Goal: Task Accomplishment & Management: Use online tool/utility

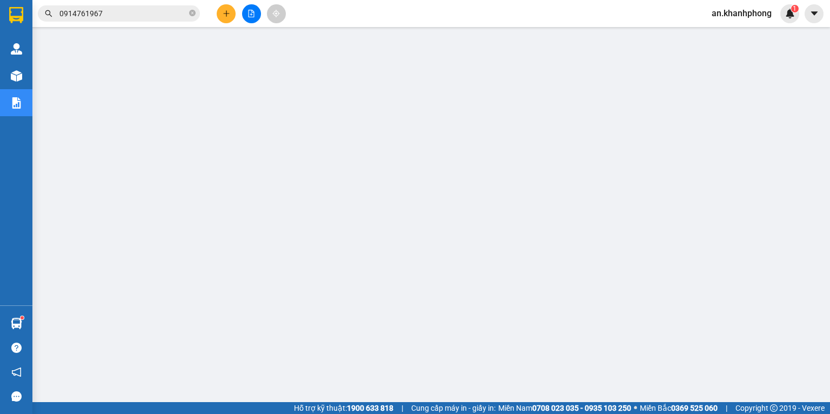
click at [246, 16] on button at bounding box center [251, 13] width 19 height 19
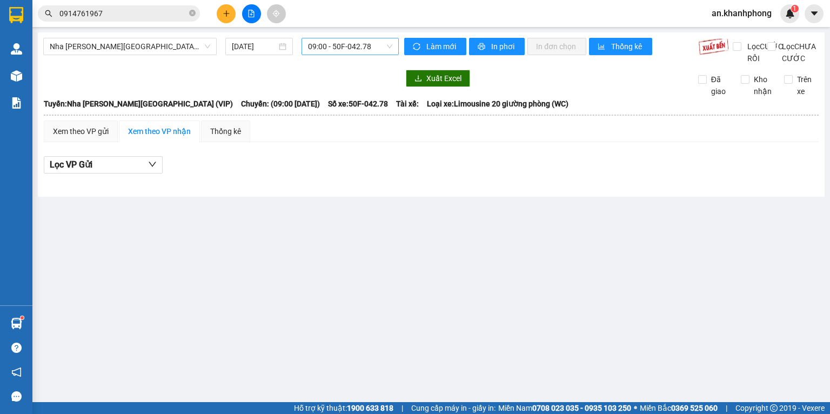
click at [391, 48] on span "09:00 - 50F-042.78" at bounding box center [350, 46] width 85 height 16
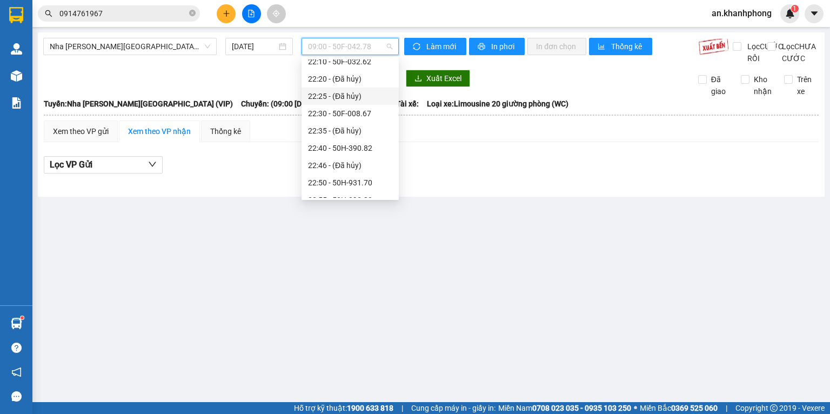
scroll to position [156, 0]
click at [353, 188] on div "23:00 - 50H-638.40" at bounding box center [350, 189] width 84 height 12
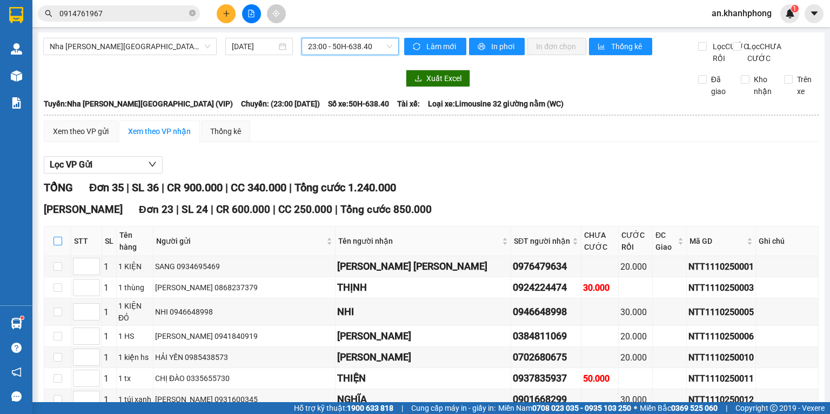
click at [58, 245] on input "checkbox" at bounding box center [58, 241] width 9 height 9
checkbox input "true"
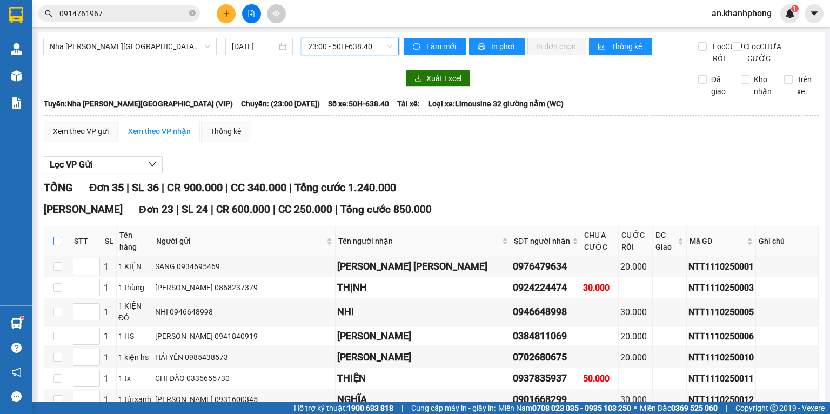
checkbox input "true"
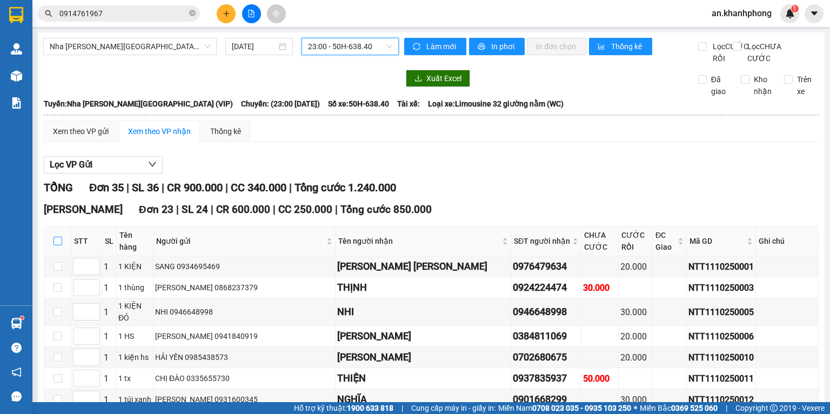
checkbox input "true"
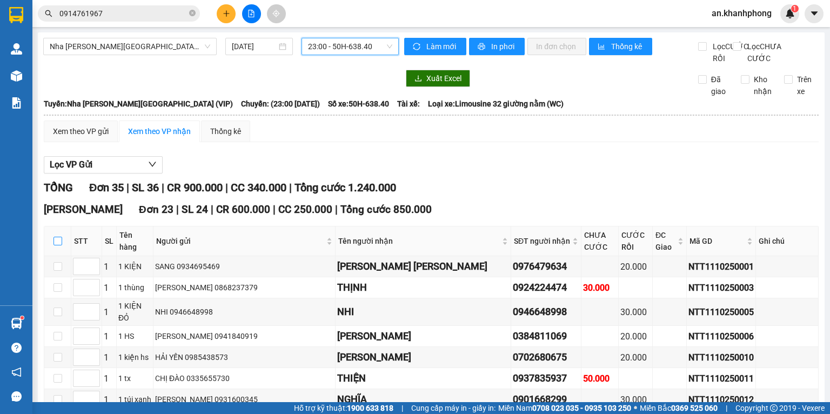
checkbox input "true"
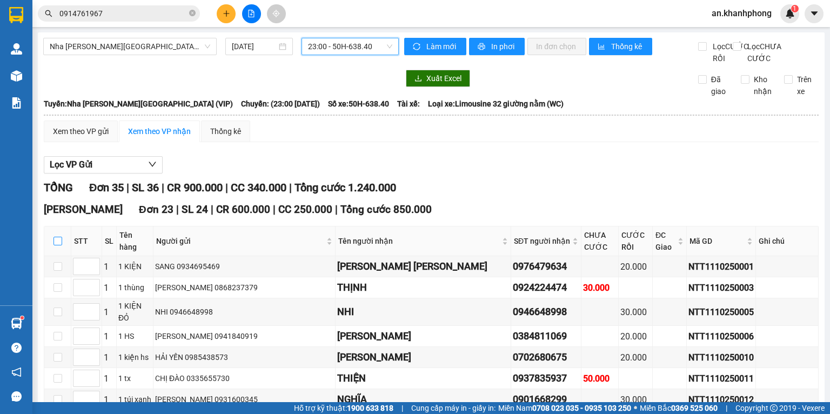
checkbox input "true"
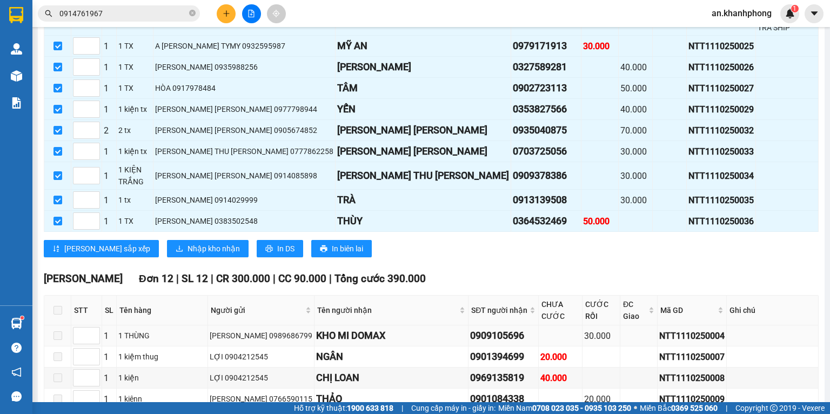
scroll to position [576, 0]
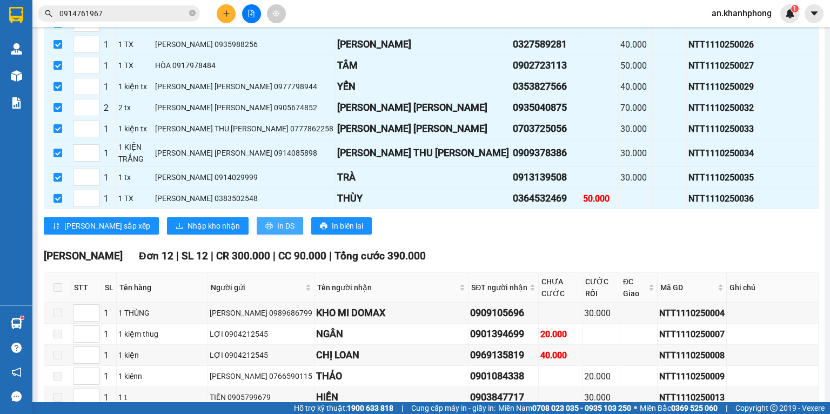
click at [257, 217] on button "In DS" at bounding box center [280, 225] width 46 height 17
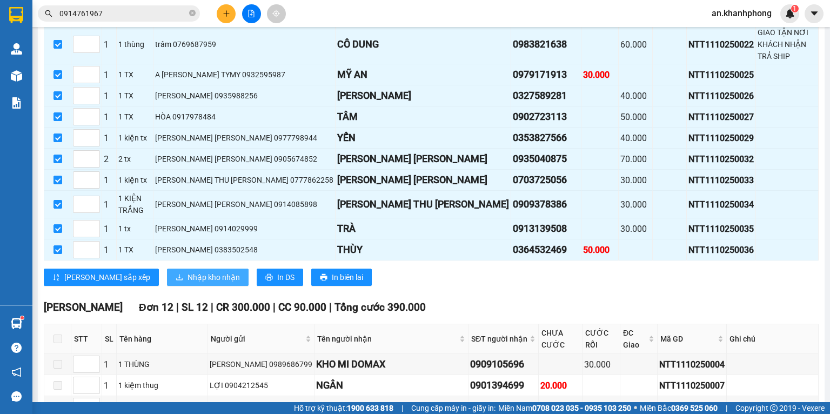
click at [188, 271] on span "Nhập kho nhận" at bounding box center [214, 277] width 52 height 12
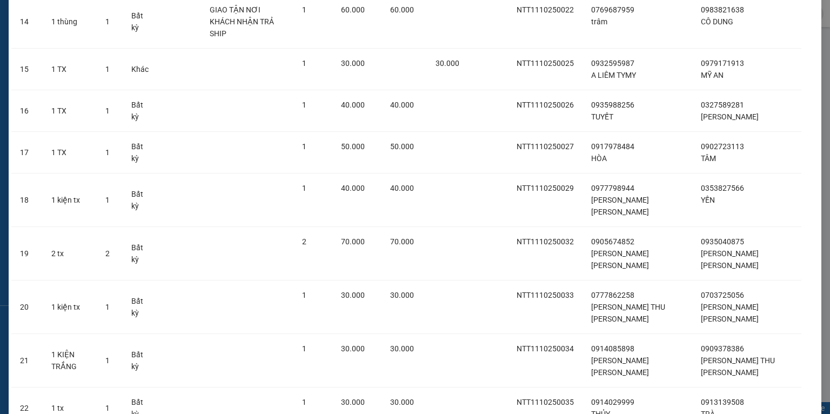
scroll to position [761, 0]
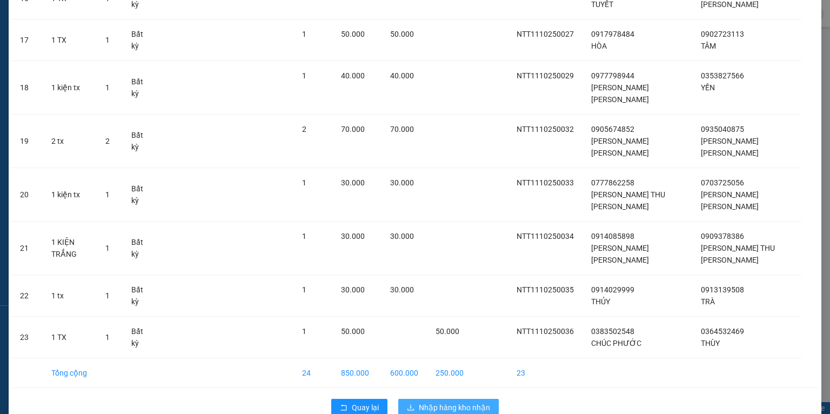
click at [454, 402] on span "Nhập hàng kho nhận" at bounding box center [454, 408] width 71 height 12
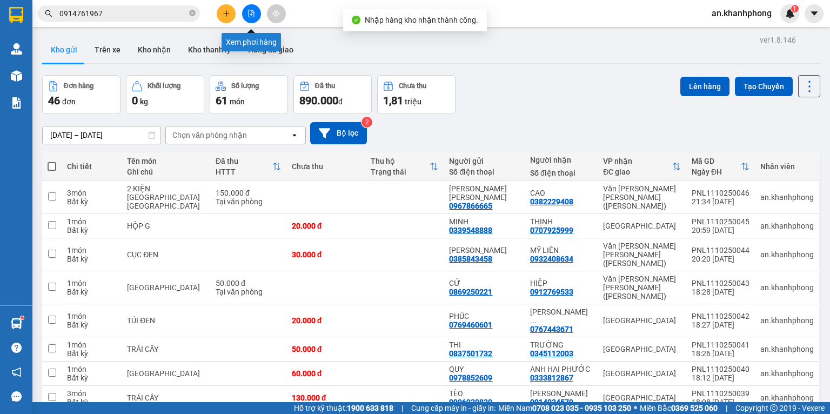
click at [245, 12] on button at bounding box center [251, 13] width 19 height 19
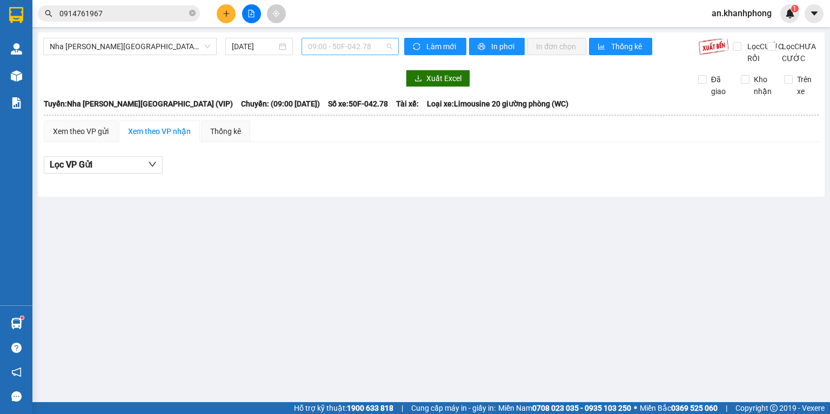
click at [388, 51] on span "09:00 - 50F-042.78" at bounding box center [350, 46] width 85 height 16
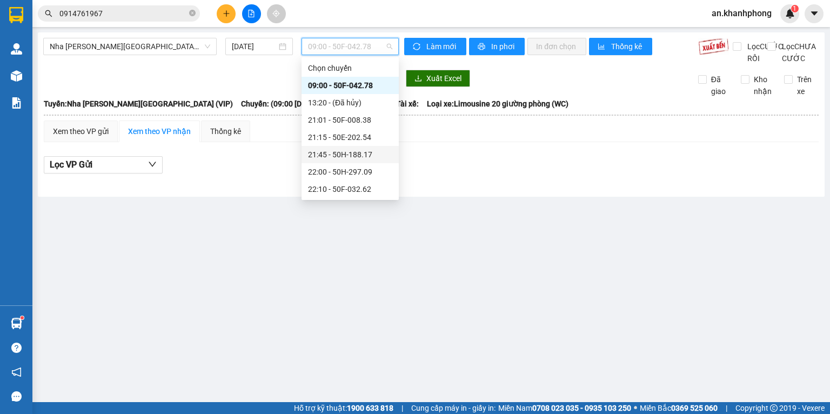
click at [354, 150] on div "21:45 - 50H-188.17" at bounding box center [350, 155] width 84 height 12
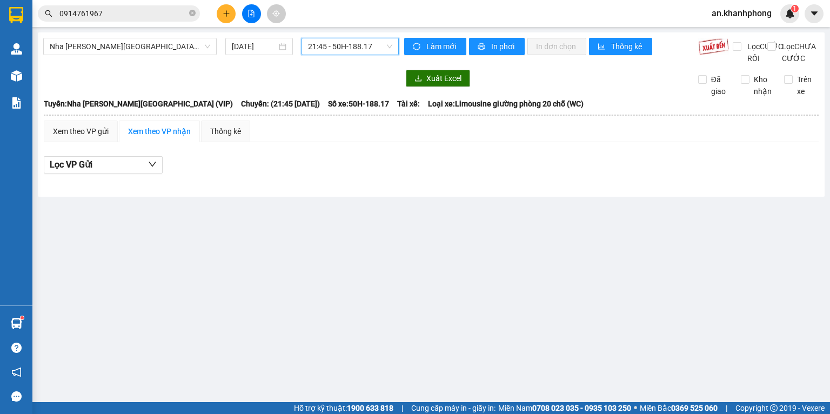
click at [382, 51] on span "21:45 - 50H-188.17" at bounding box center [350, 46] width 85 height 16
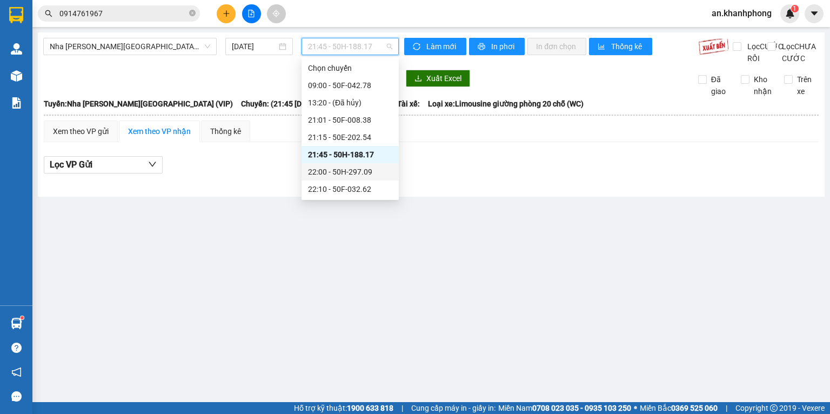
click at [347, 170] on div "22:00 - 50H-297.09" at bounding box center [350, 172] width 84 height 12
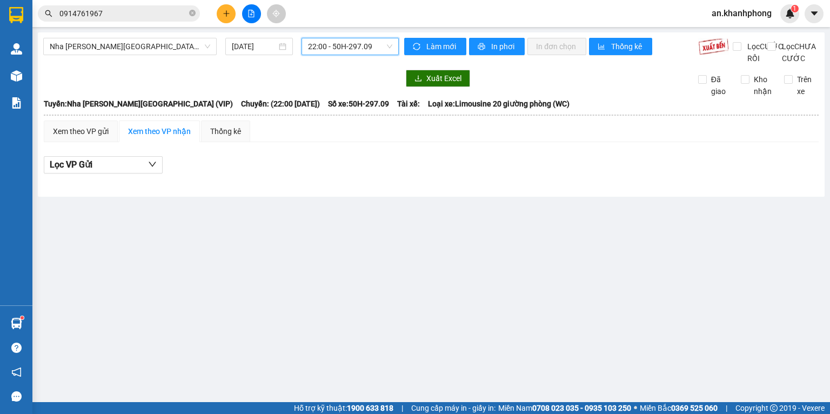
click at [379, 50] on span "22:00 - 50H-297.09" at bounding box center [350, 46] width 85 height 16
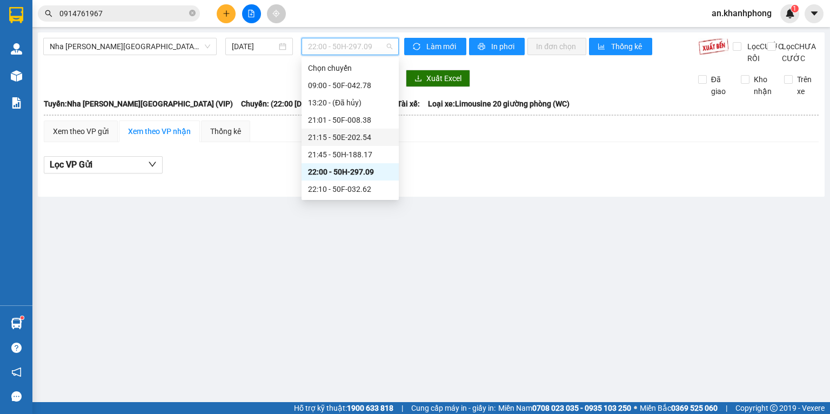
click at [358, 138] on div "21:15 - 50E-202.54" at bounding box center [350, 137] width 84 height 12
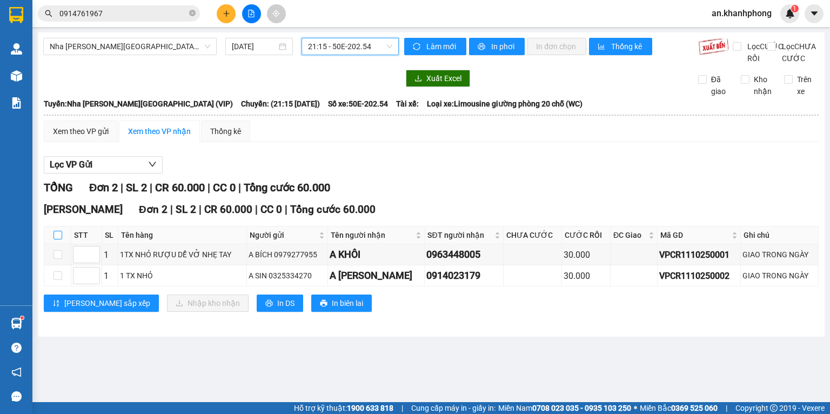
click at [56, 240] on input "checkbox" at bounding box center [58, 235] width 9 height 9
checkbox input "true"
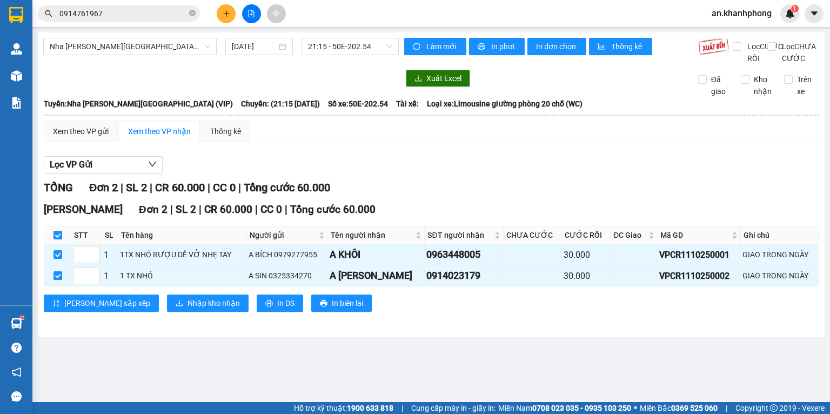
checkbox input "true"
click at [57, 240] on input "checkbox" at bounding box center [58, 235] width 9 height 9
checkbox input "false"
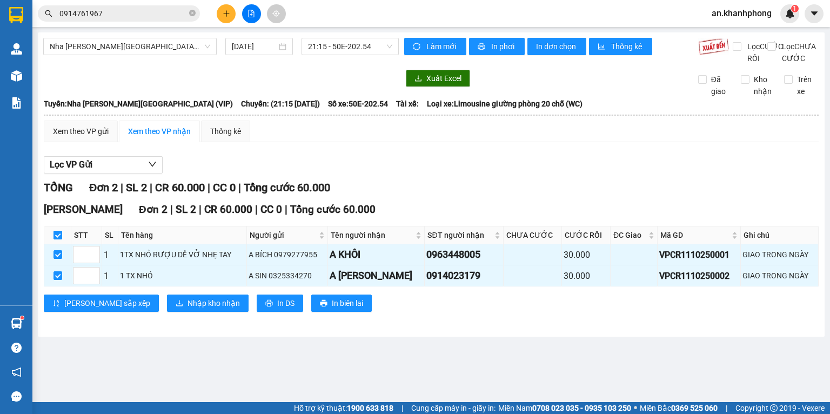
checkbox input "false"
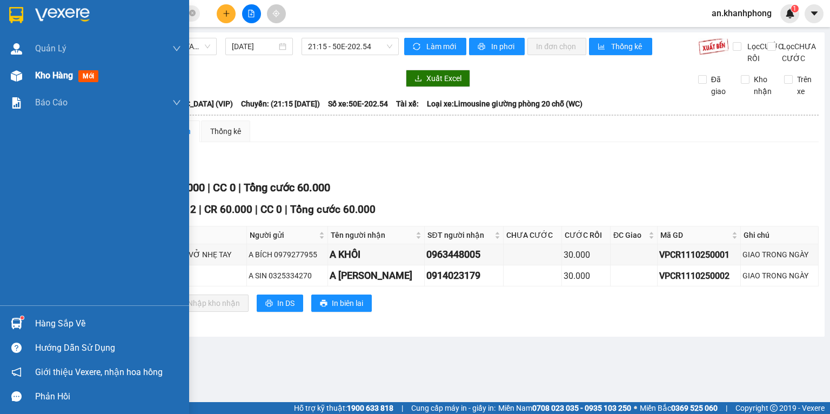
click at [56, 79] on span "Kho hàng" at bounding box center [54, 75] width 38 height 10
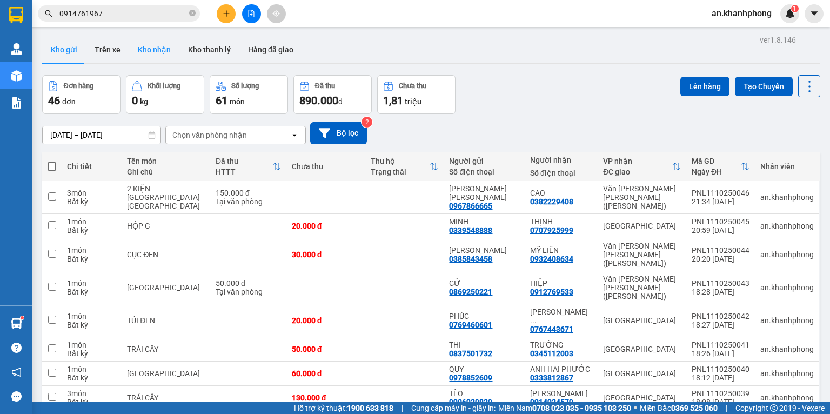
click at [158, 50] on button "Kho nhận" at bounding box center [154, 50] width 50 height 26
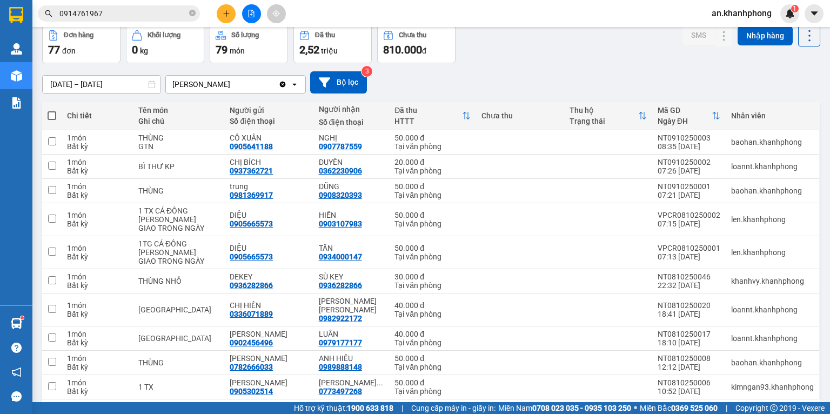
scroll to position [67, 0]
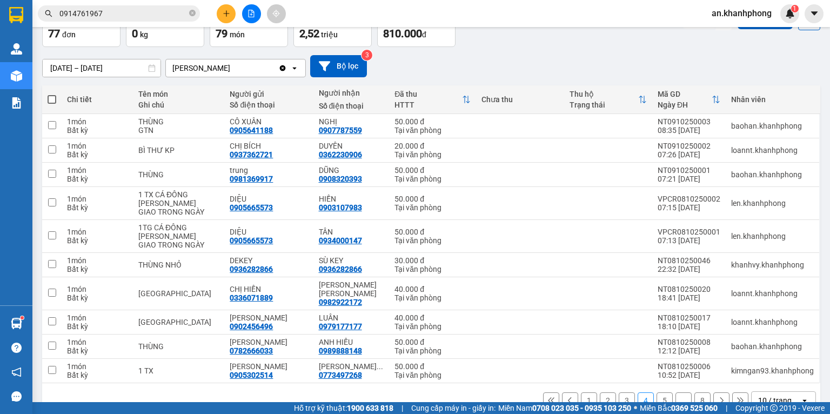
click at [775, 383] on div "1 2 3 4 5 ... 8 10 / trang open" at bounding box center [431, 400] width 779 height 35
click at [777, 395] on div "10 / trang" at bounding box center [776, 400] width 34 height 11
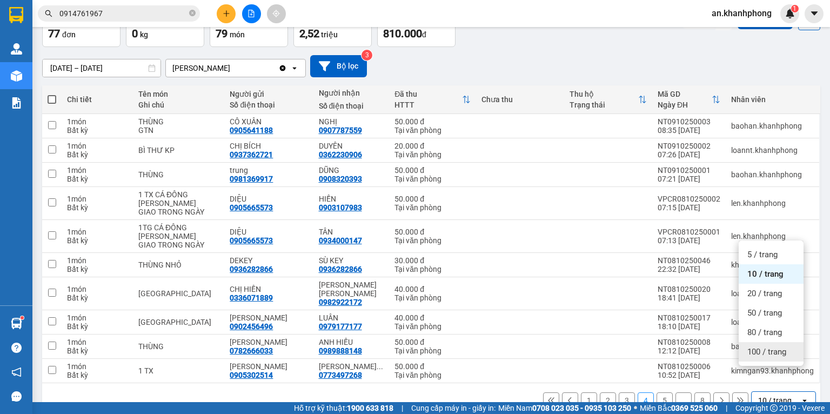
click at [773, 352] on span "100 / trang" at bounding box center [767, 352] width 39 height 11
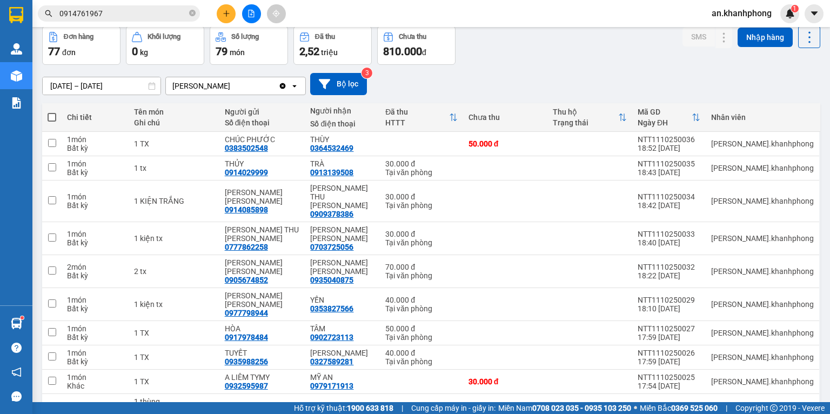
scroll to position [0, 0]
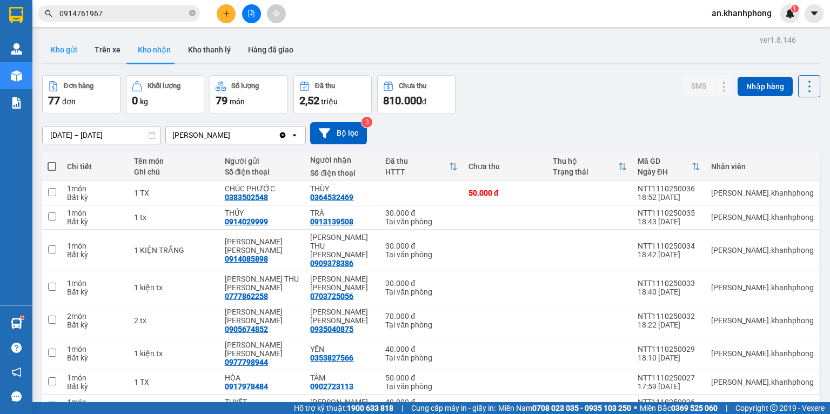
click at [72, 46] on button "Kho gửi" at bounding box center [64, 50] width 44 height 26
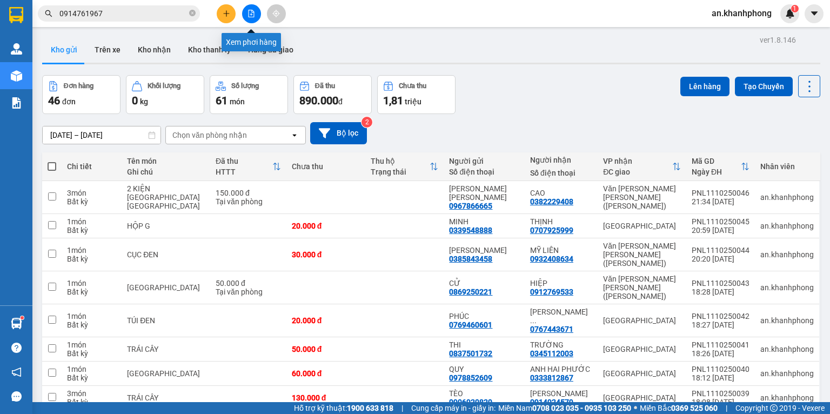
click at [250, 12] on icon "file-add" at bounding box center [252, 14] width 8 height 8
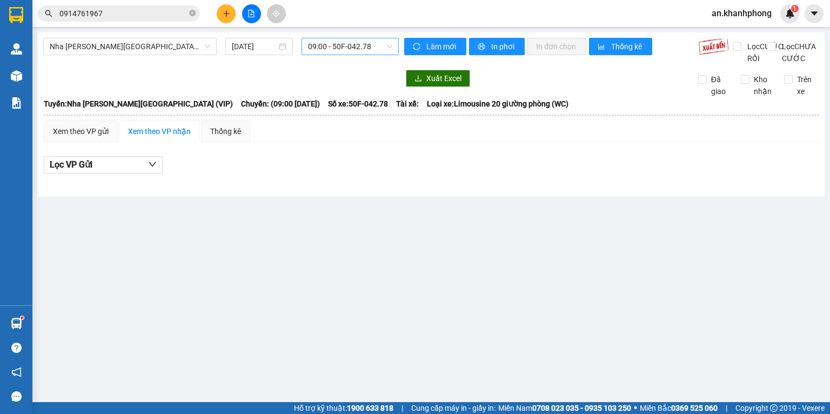
click at [380, 50] on span "09:00 - 50F-042.78" at bounding box center [350, 46] width 85 height 16
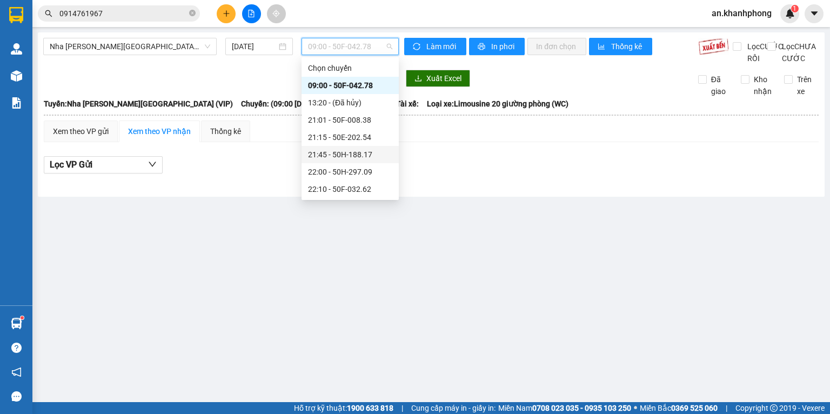
click at [324, 154] on div "21:45 - 50H-188.17" at bounding box center [350, 155] width 84 height 12
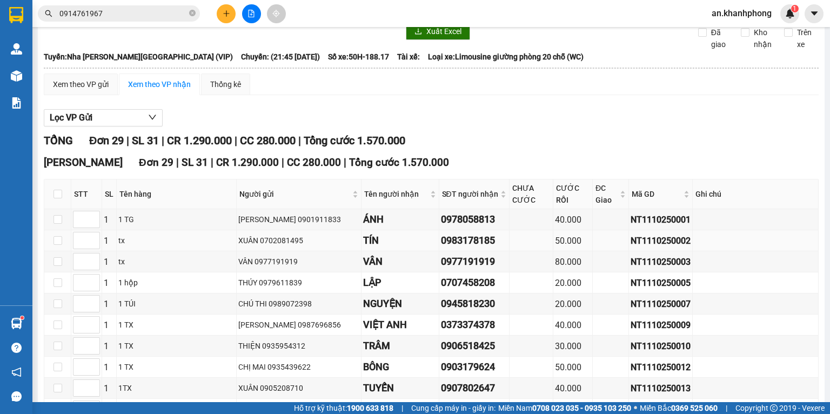
scroll to position [144, 0]
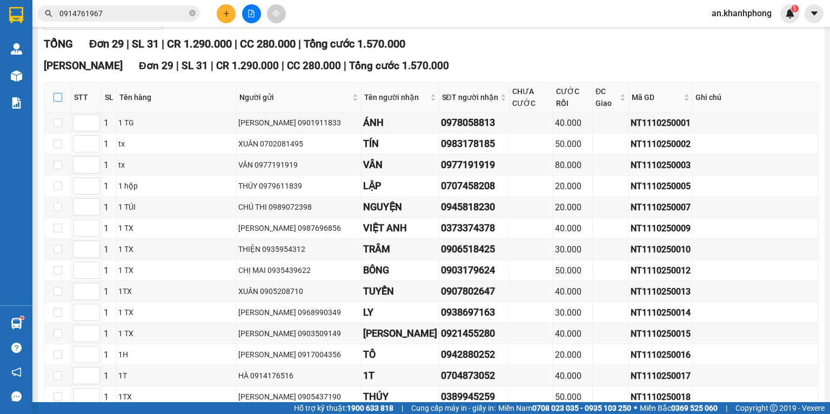
click at [58, 103] on label at bounding box center [58, 97] width 9 height 12
click at [58, 102] on input "checkbox" at bounding box center [58, 97] width 9 height 9
checkbox input "true"
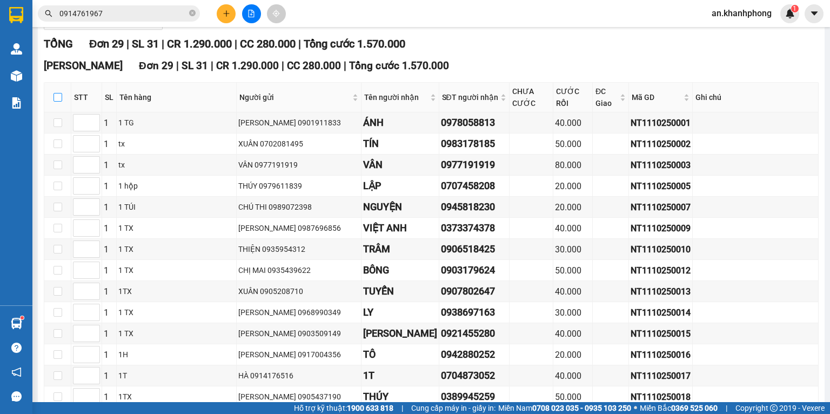
checkbox input "true"
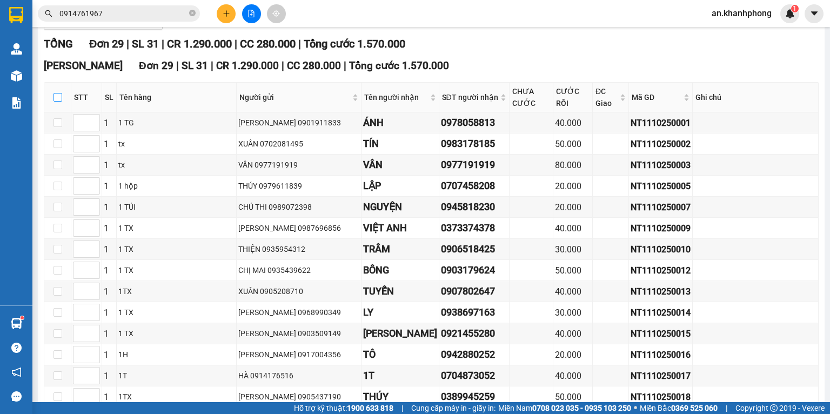
checkbox input "true"
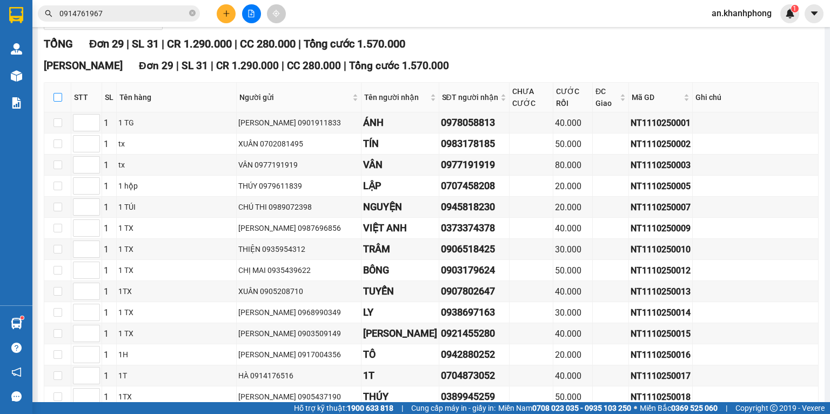
checkbox input "true"
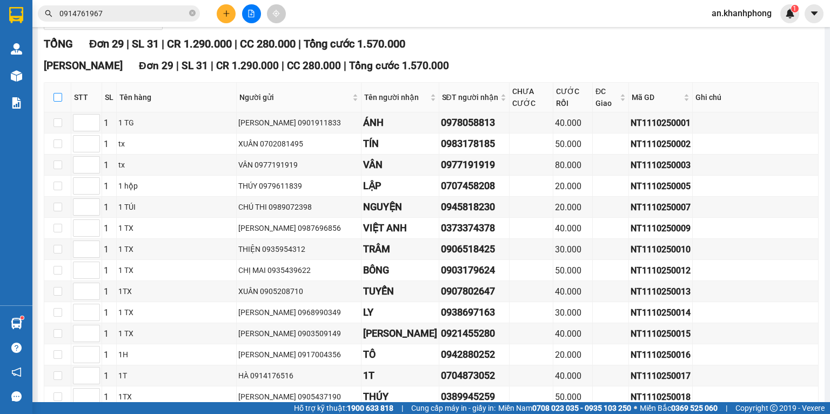
checkbox input "true"
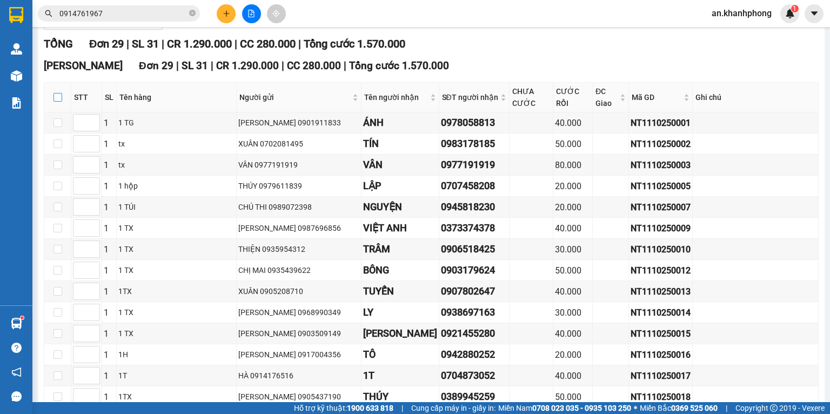
checkbox input "true"
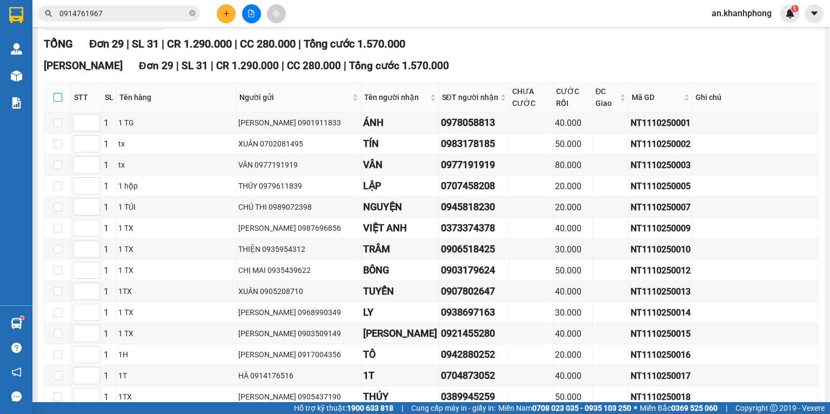
checkbox input "true"
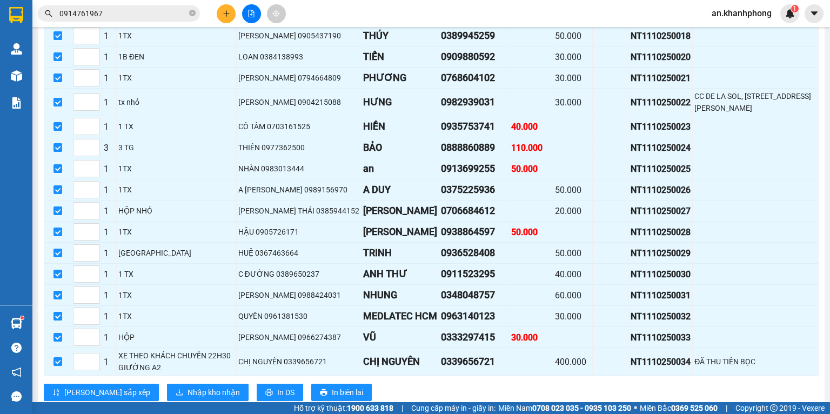
scroll to position [549, 0]
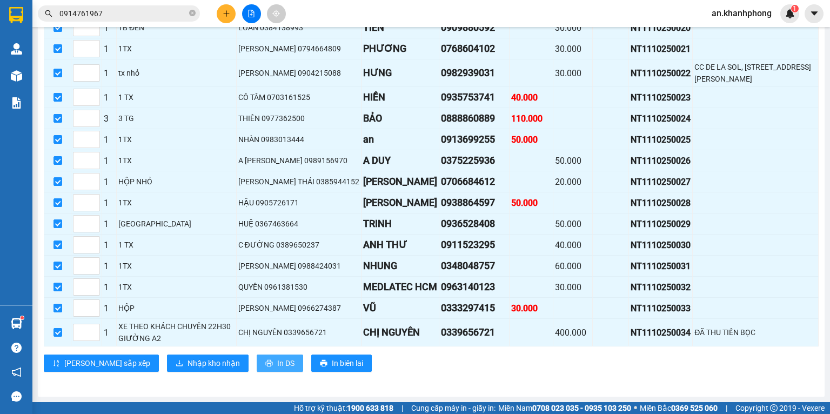
click at [277, 368] on span "In DS" at bounding box center [285, 363] width 17 height 12
click at [188, 369] on span "Nhập kho nhận" at bounding box center [214, 363] width 52 height 12
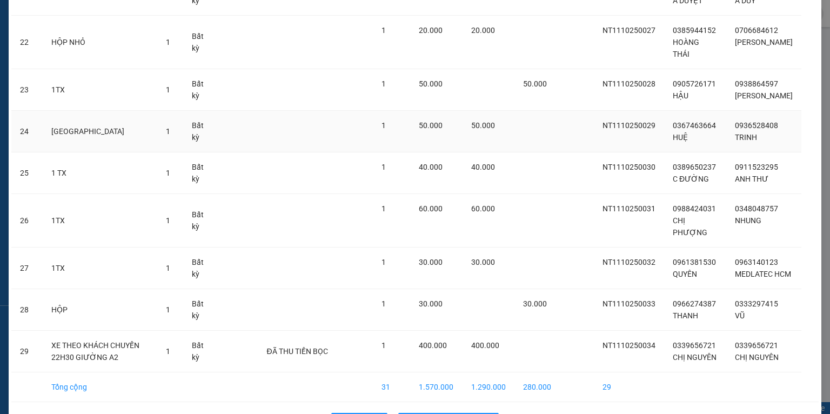
scroll to position [1011, 0]
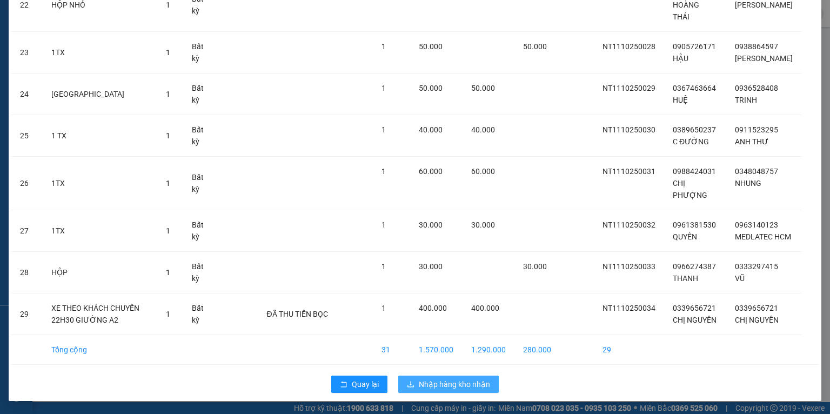
click at [425, 387] on span "Nhập hàng kho nhận" at bounding box center [454, 384] width 71 height 12
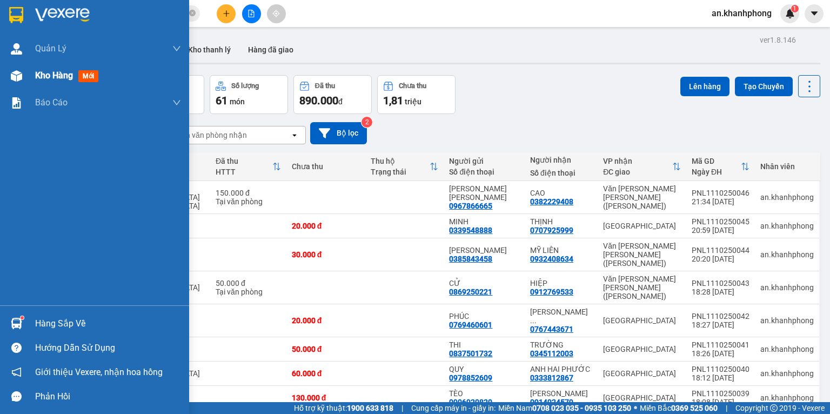
click at [33, 75] on div "Kho hàng mới" at bounding box center [94, 75] width 189 height 27
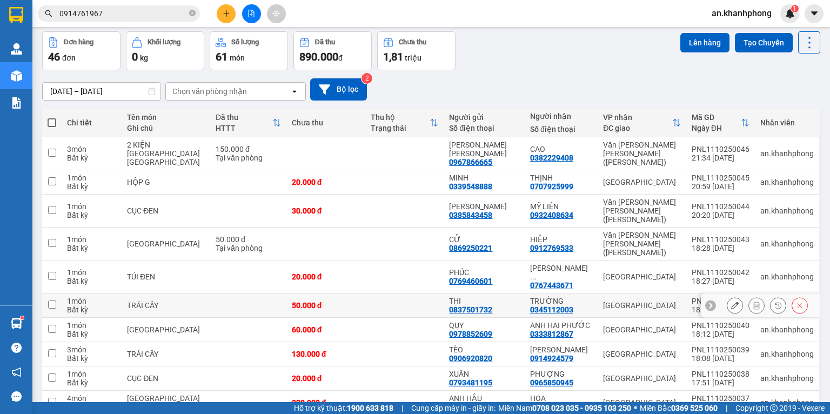
scroll to position [67, 0]
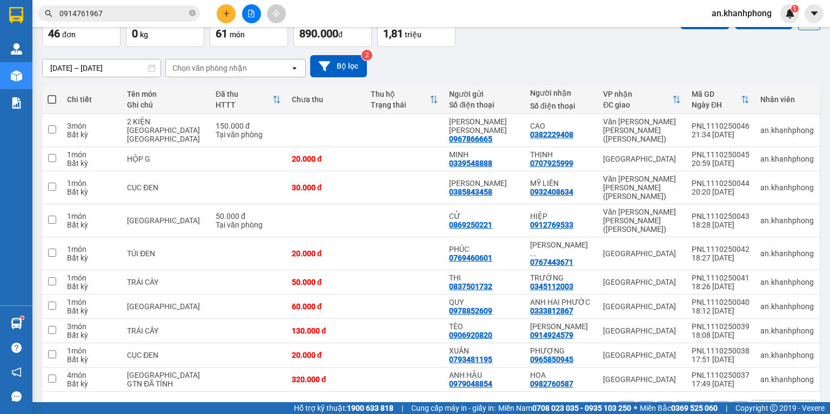
click at [763, 404] on div "10 / trang" at bounding box center [776, 409] width 34 height 11
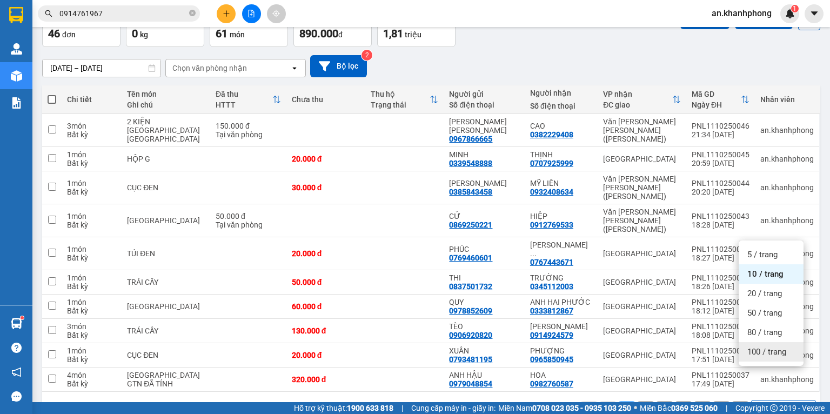
click at [772, 354] on span "100 / trang" at bounding box center [767, 352] width 39 height 11
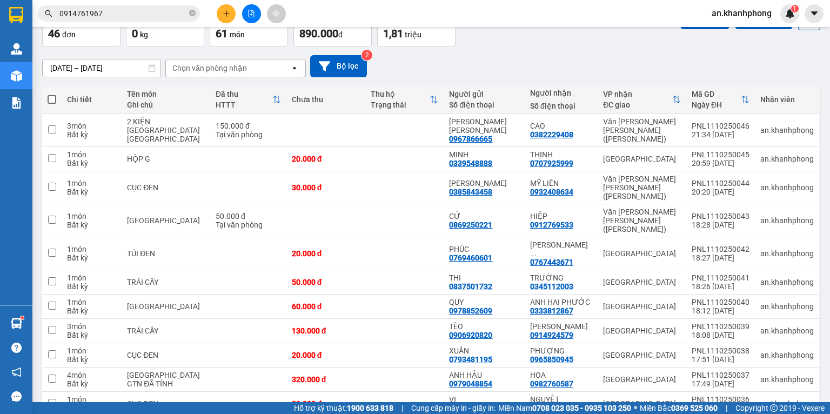
click at [49, 102] on span at bounding box center [52, 99] width 9 height 9
click at [52, 94] on input "checkbox" at bounding box center [52, 94] width 0 height 0
checkbox input "true"
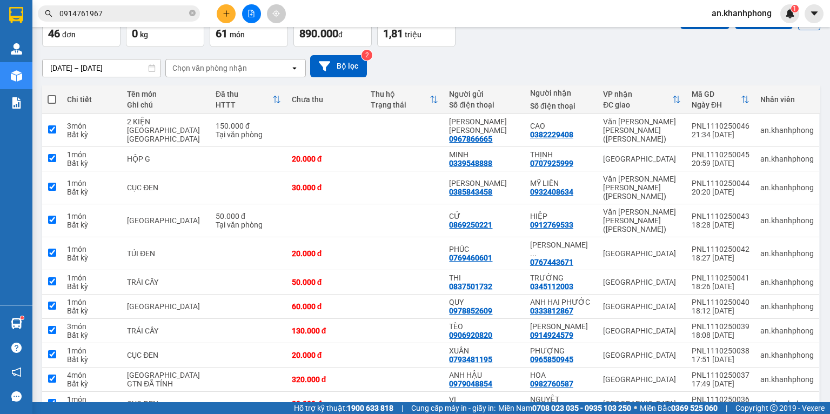
checkbox input "true"
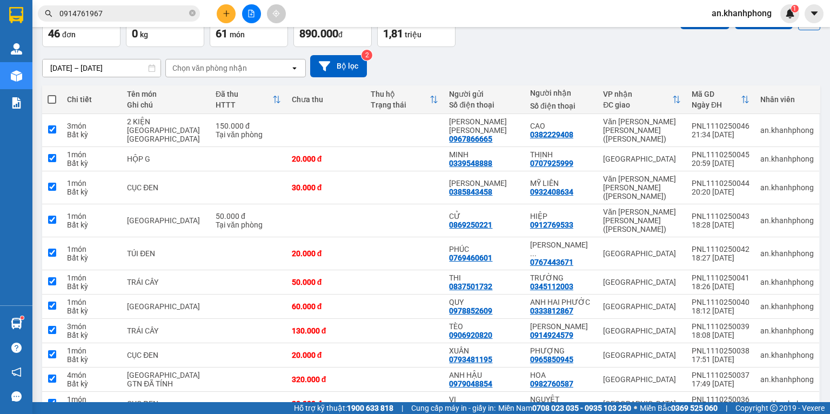
checkbox input "true"
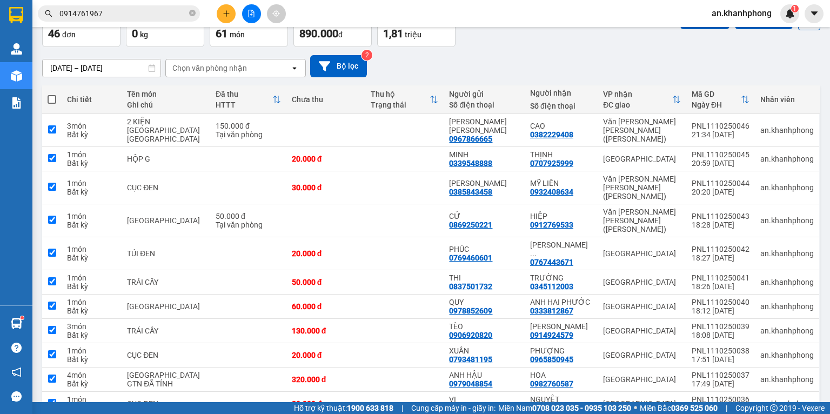
checkbox input "true"
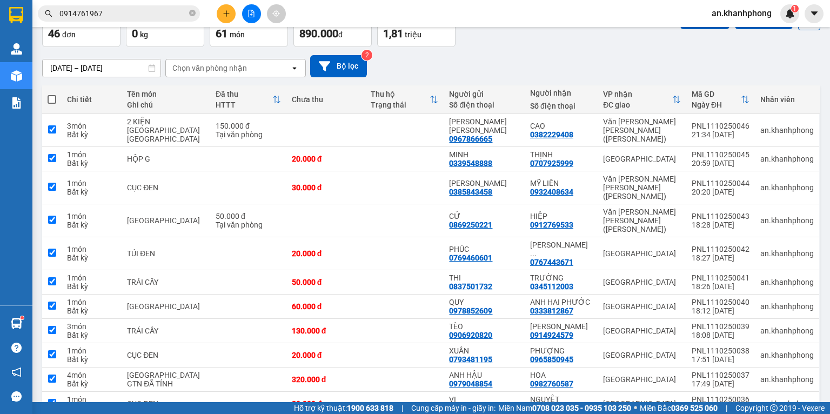
checkbox input "true"
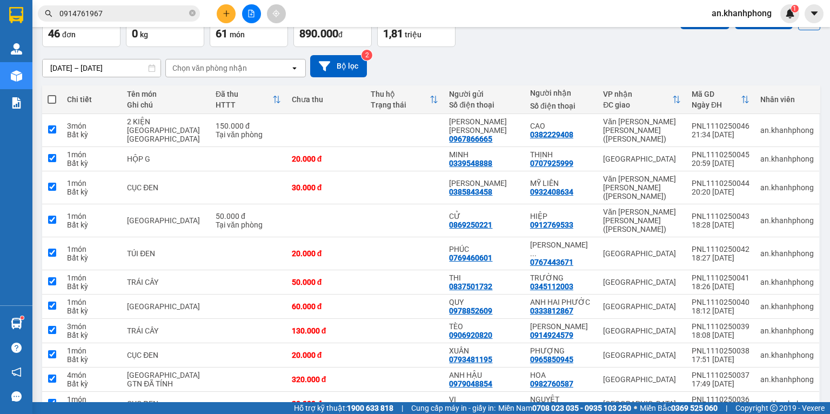
checkbox input "true"
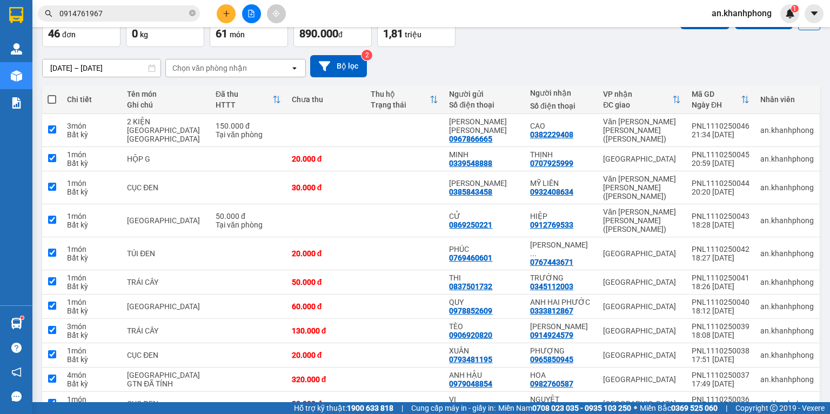
checkbox input "true"
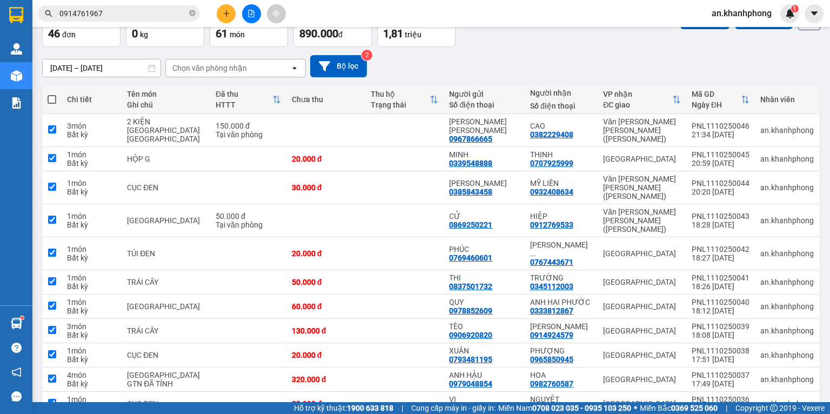
checkbox input "true"
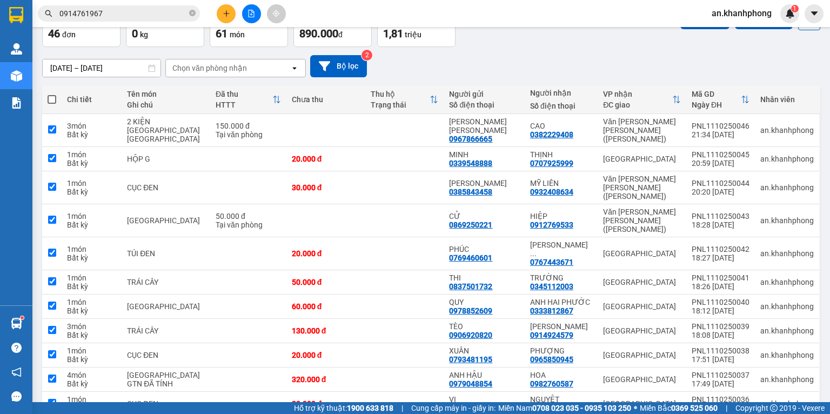
checkbox input "true"
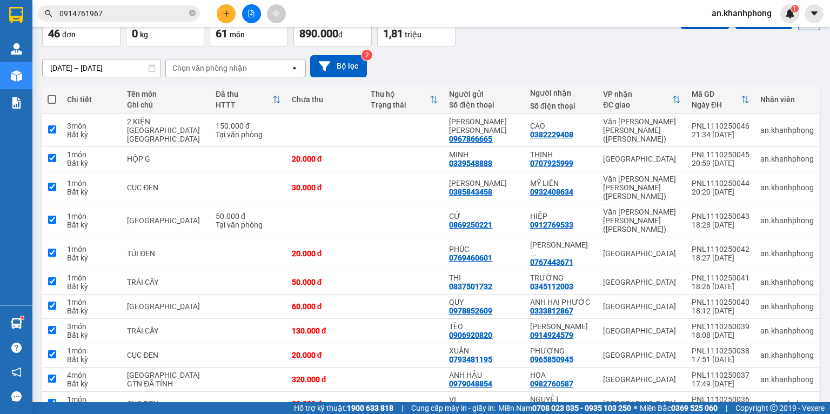
checkbox input "true"
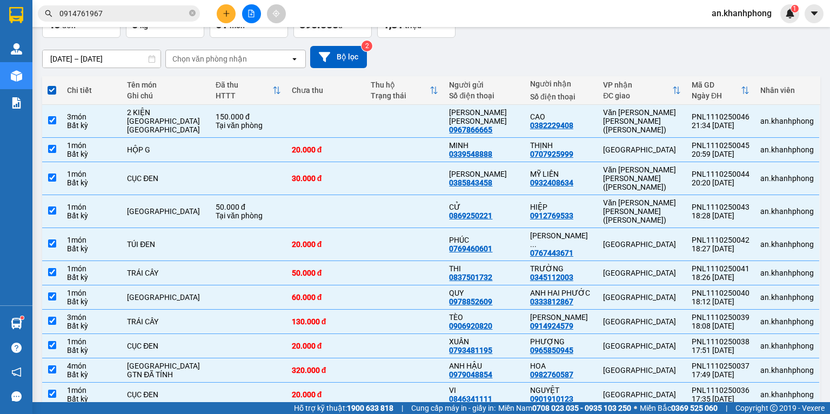
scroll to position [0, 0]
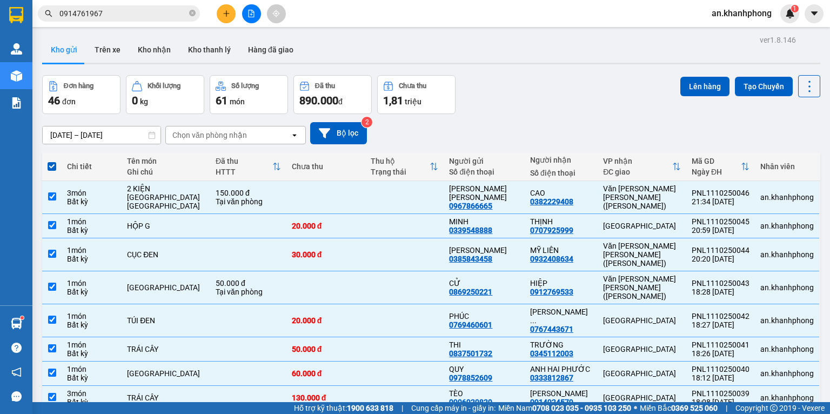
click at [51, 167] on span at bounding box center [52, 166] width 9 height 9
click at [52, 161] on input "checkbox" at bounding box center [52, 161] width 0 height 0
checkbox input "false"
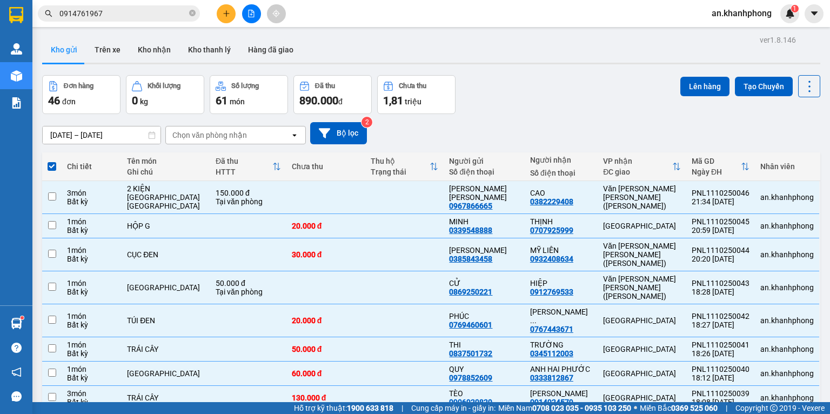
checkbox input "false"
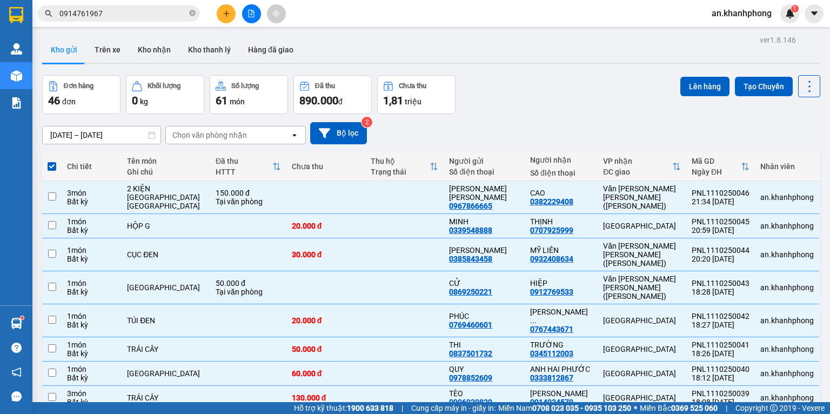
checkbox input "false"
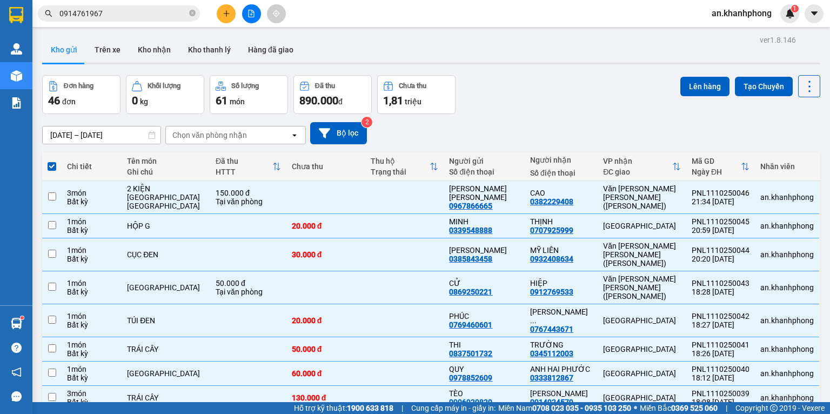
checkbox input "false"
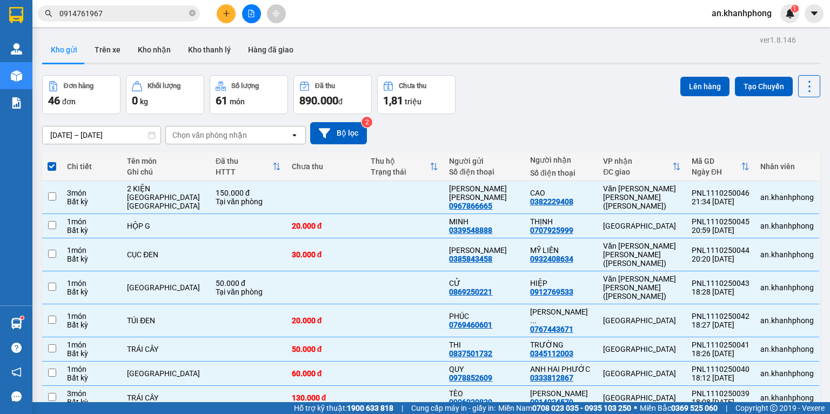
checkbox input "false"
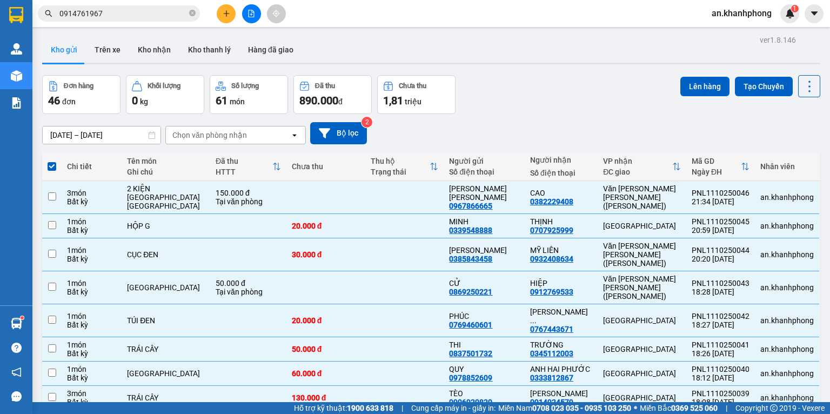
checkbox input "false"
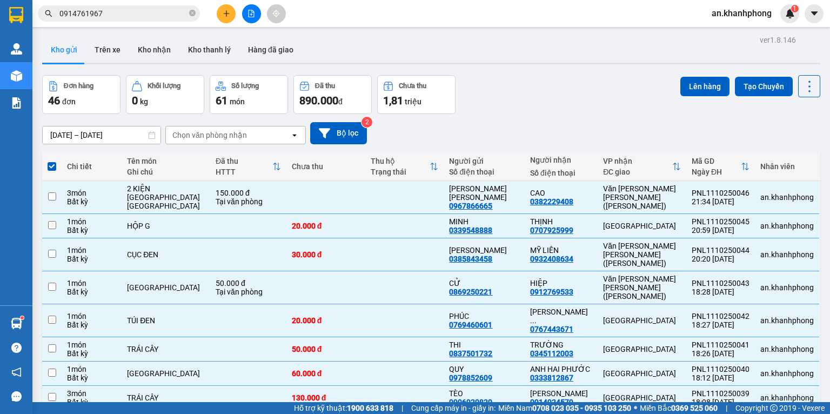
checkbox input "false"
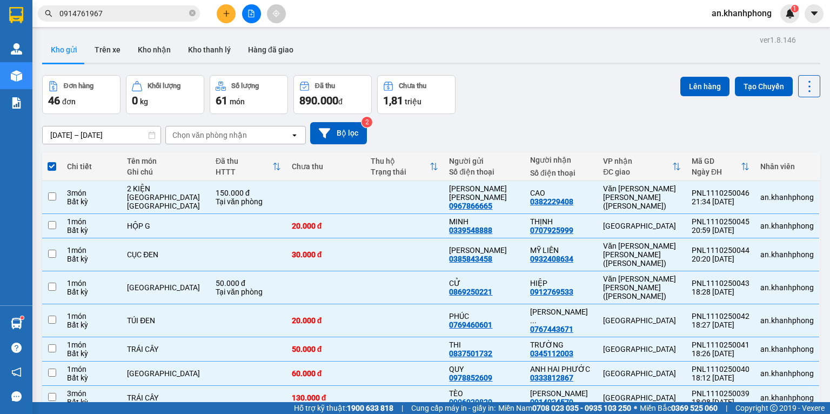
checkbox input "false"
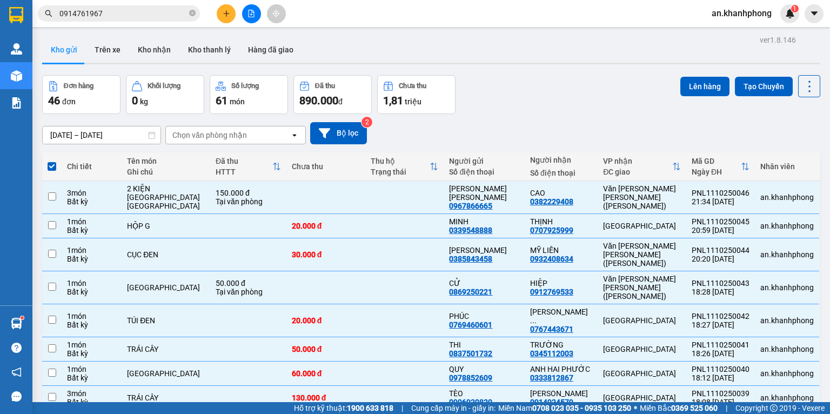
checkbox input "false"
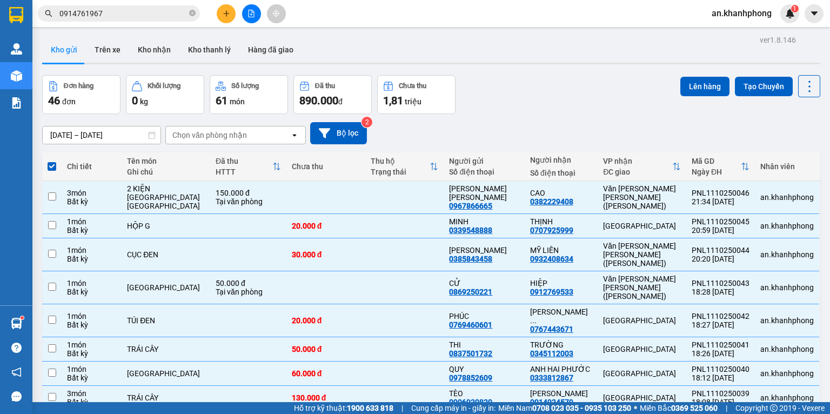
checkbox input "false"
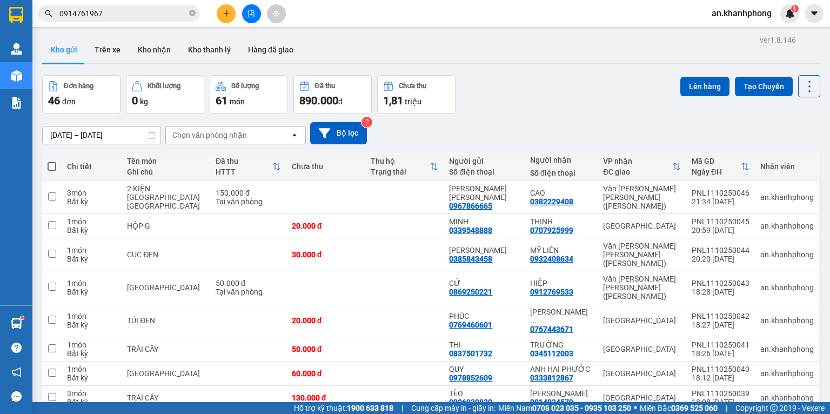
click at [54, 169] on span at bounding box center [52, 166] width 9 height 9
click at [52, 161] on input "checkbox" at bounding box center [52, 161] width 0 height 0
checkbox input "true"
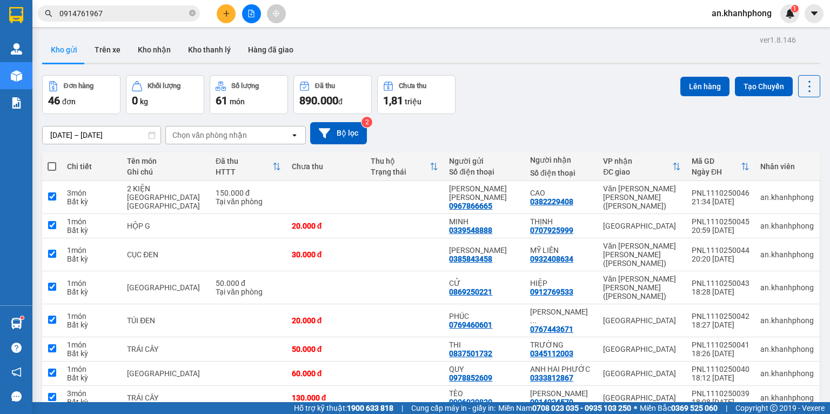
checkbox input "true"
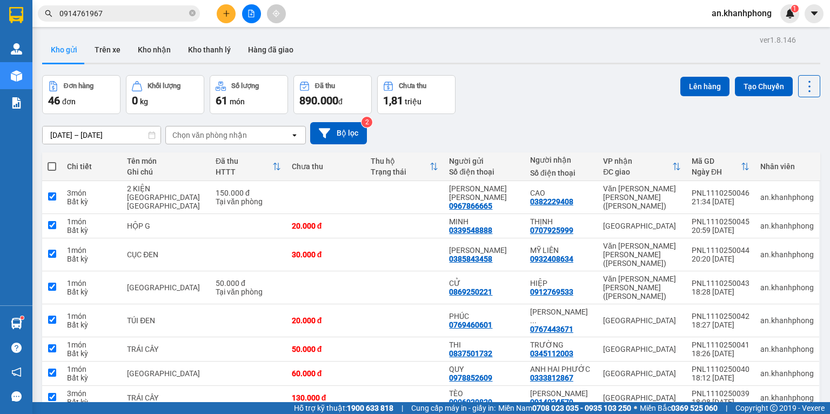
checkbox input "true"
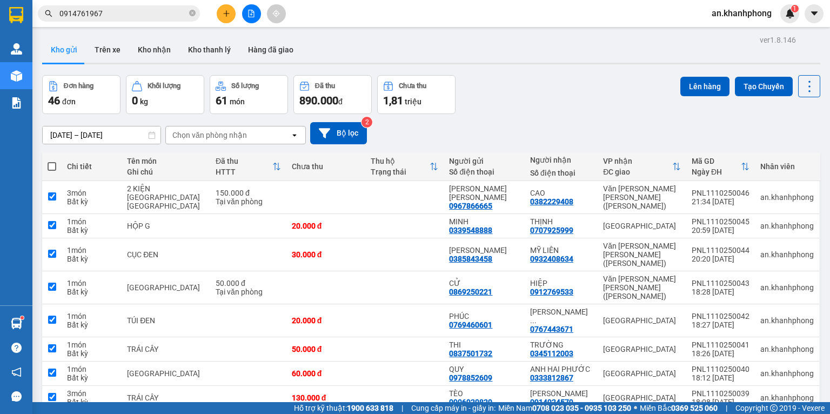
checkbox input "true"
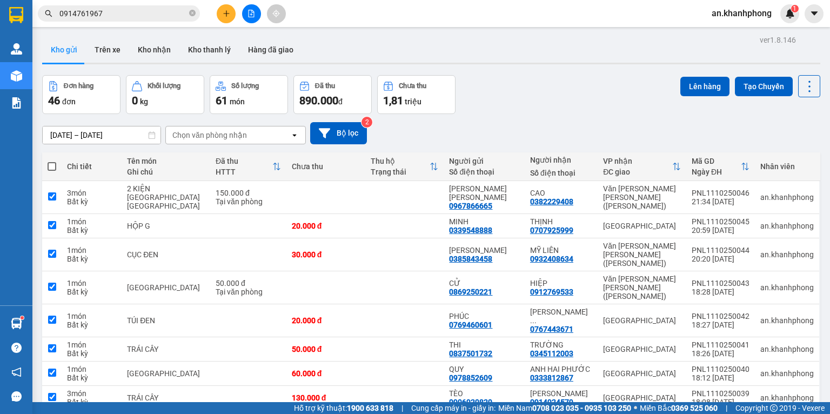
checkbox input "true"
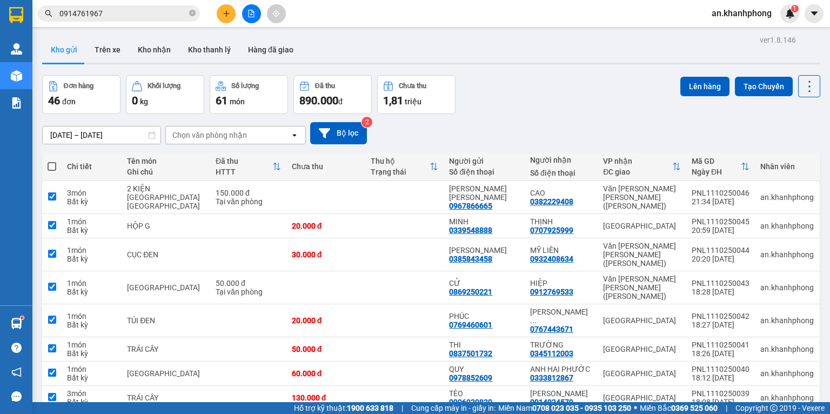
checkbox input "true"
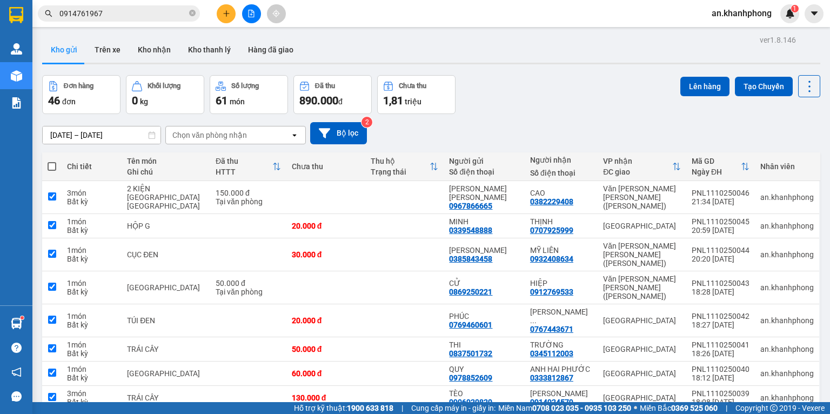
checkbox input "true"
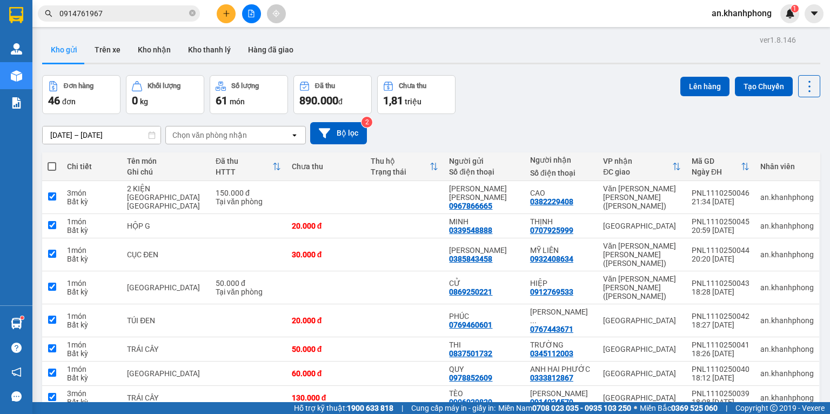
checkbox input "true"
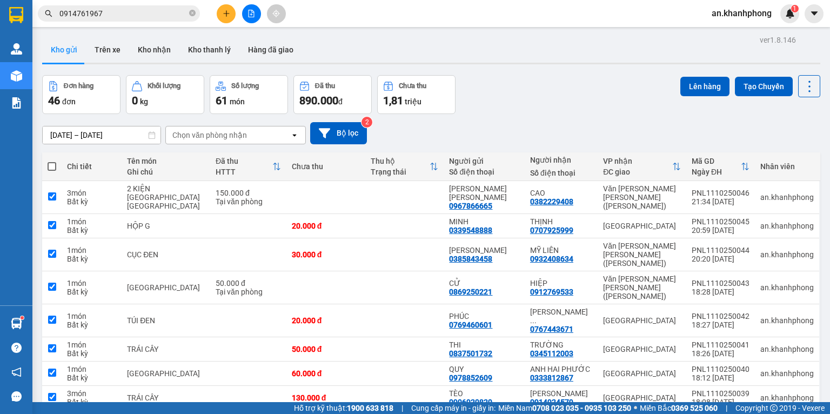
checkbox input "true"
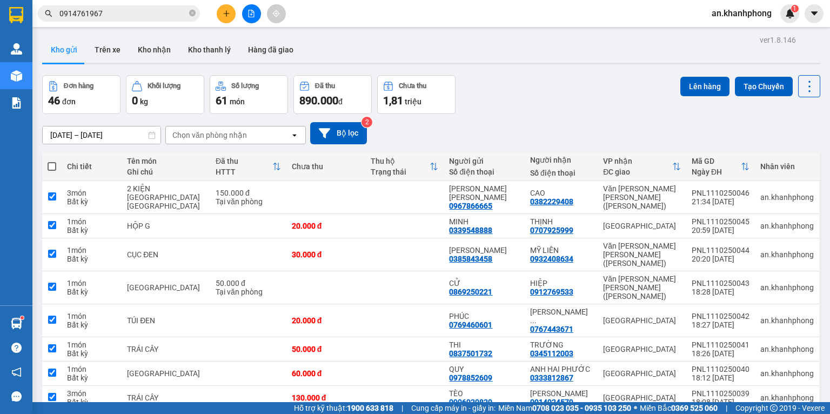
checkbox input "true"
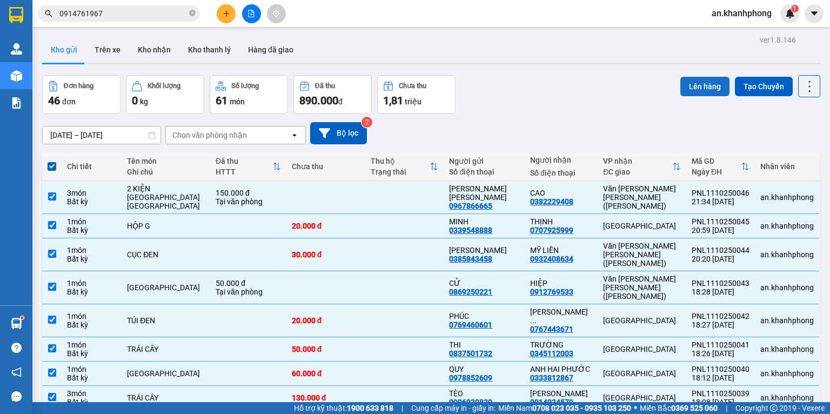
click at [687, 85] on button "Lên hàng" at bounding box center [705, 86] width 49 height 19
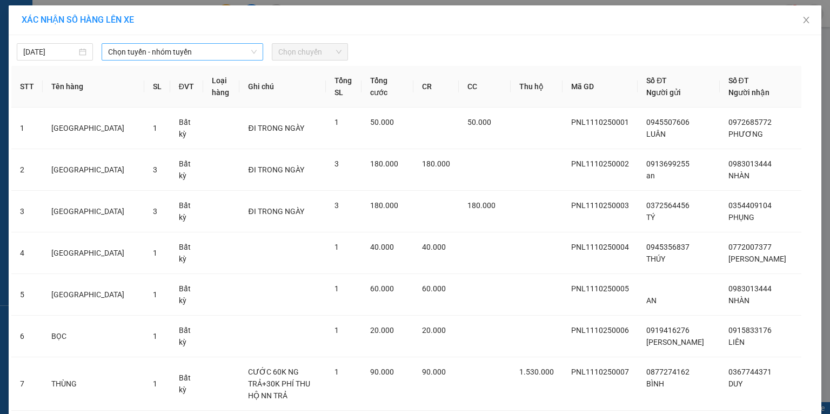
click at [239, 54] on span "Chọn tuyến - nhóm tuyến" at bounding box center [182, 52] width 149 height 16
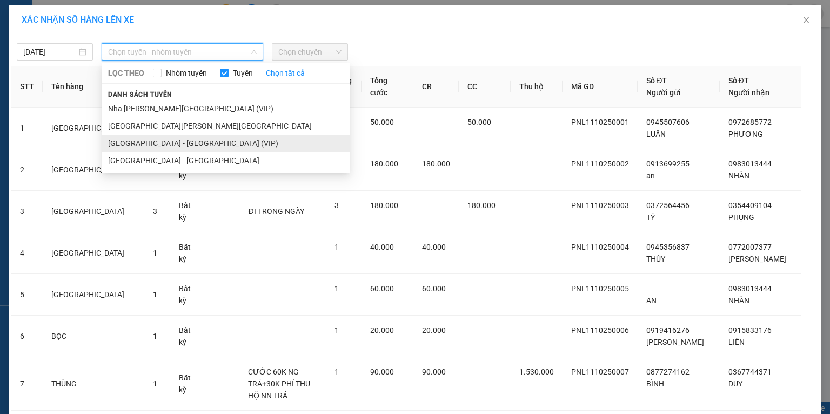
click at [161, 144] on li "[GEOGRAPHIC_DATA] - [GEOGRAPHIC_DATA] (VIP)" at bounding box center [226, 143] width 249 height 17
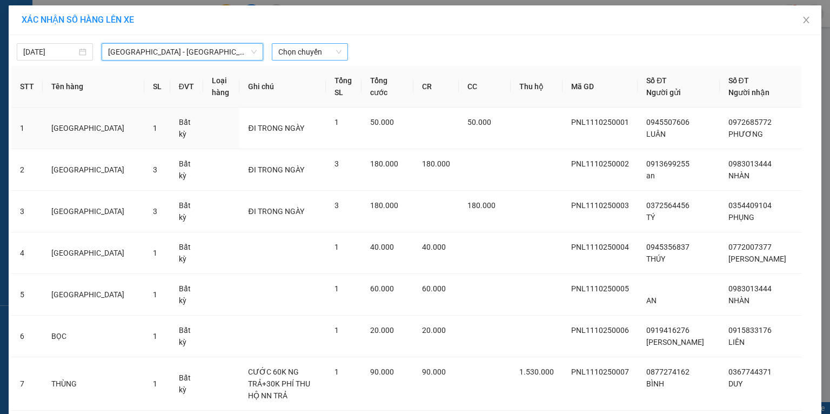
click at [309, 52] on span "Chọn chuyến" at bounding box center [309, 52] width 63 height 16
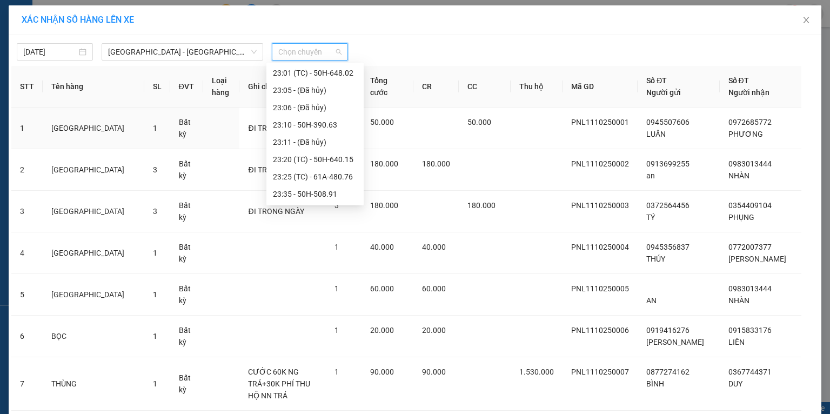
scroll to position [277, 0]
click at [314, 174] on div "23:40 - 51B-294.79" at bounding box center [315, 177] width 84 height 12
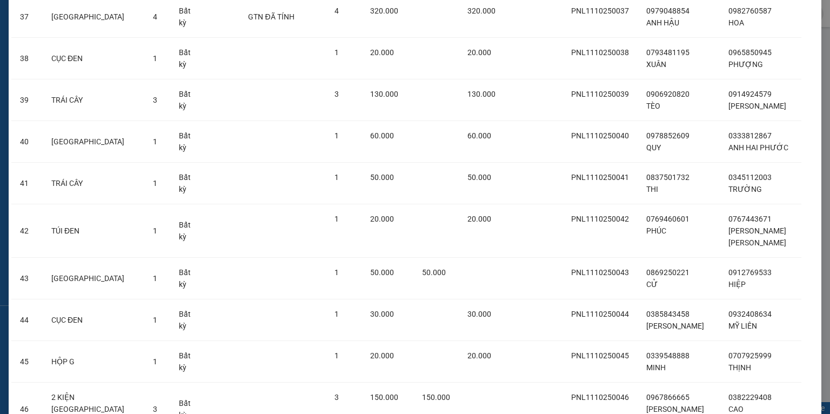
scroll to position [1748, 0]
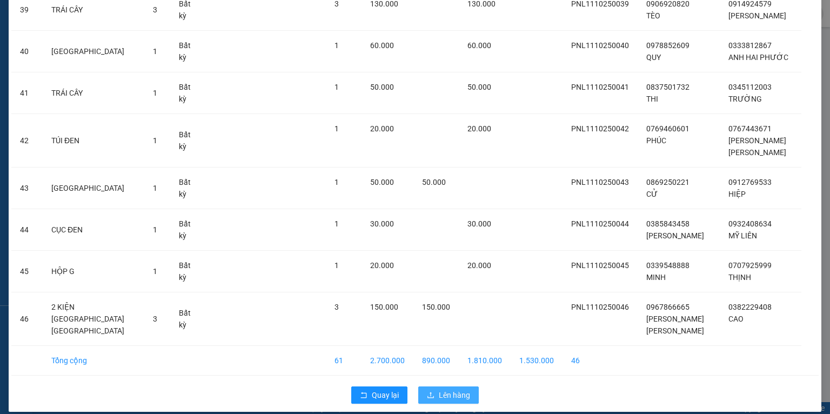
click at [455, 389] on span "Lên hàng" at bounding box center [454, 395] width 31 height 12
